Goal: Information Seeking & Learning: Learn about a topic

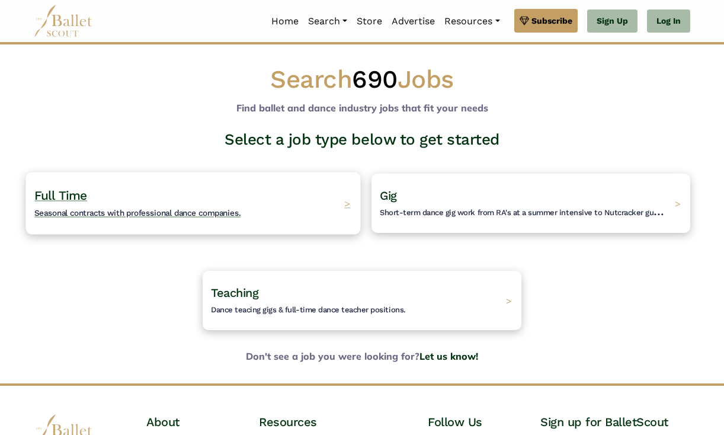
click at [254, 215] on div "Full Time Seasonal contracts with professional dance companies. >" at bounding box center [193, 203] width 335 height 62
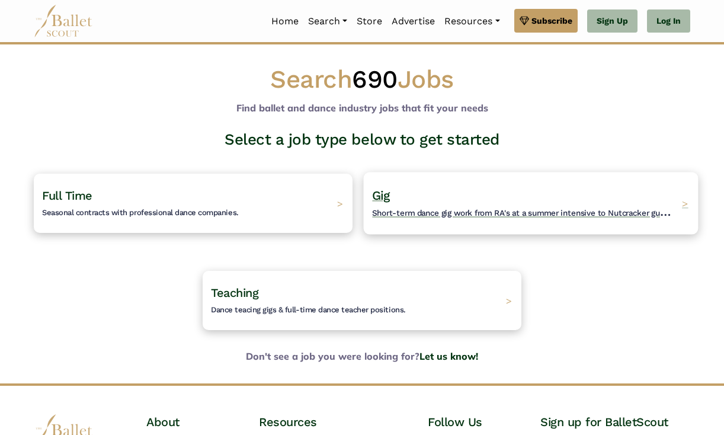
click at [462, 204] on h4 "Gig Short-term dance gig work from RA's at a summer intensive to Nutcracker gue…" at bounding box center [523, 203] width 303 height 33
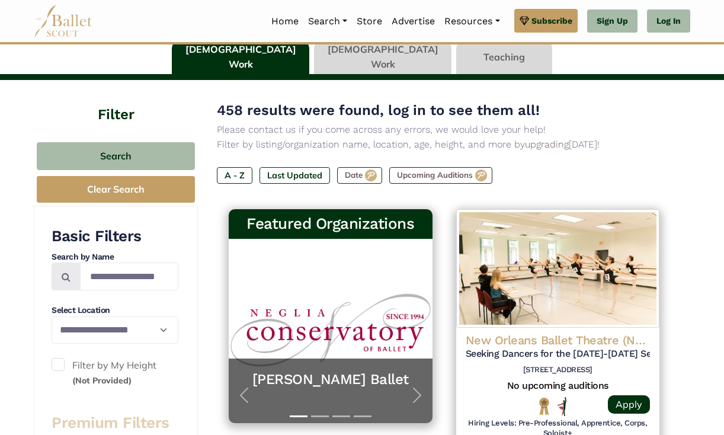
scroll to position [86, 0]
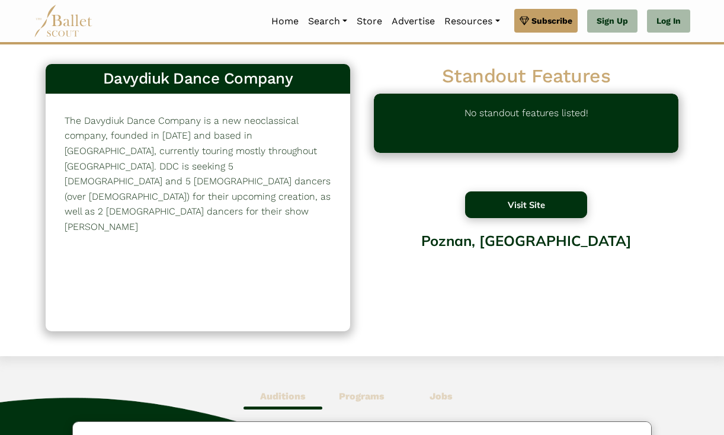
click at [501, 204] on button "Visit Site" at bounding box center [526, 204] width 122 height 27
